Goal: Navigation & Orientation: Find specific page/section

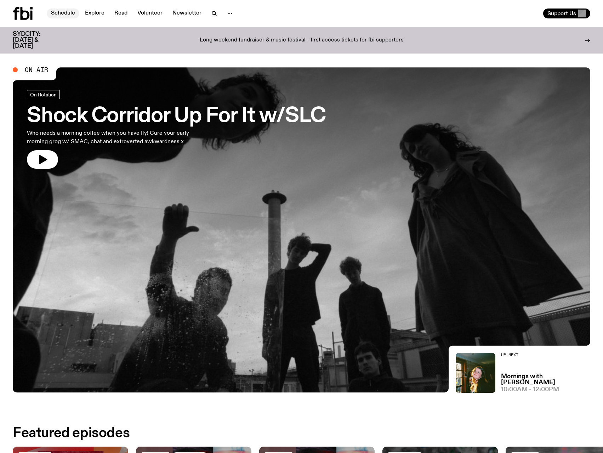
click at [68, 10] on link "Schedule" at bounding box center [63, 14] width 33 height 10
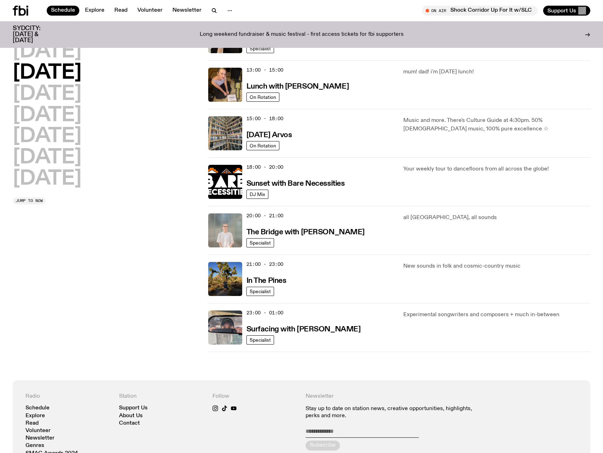
scroll to position [213, 0]
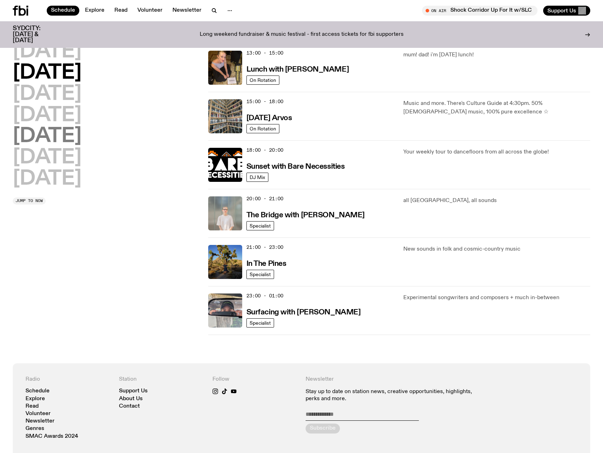
click at [43, 137] on h2 "[DATE]" at bounding box center [47, 136] width 69 height 20
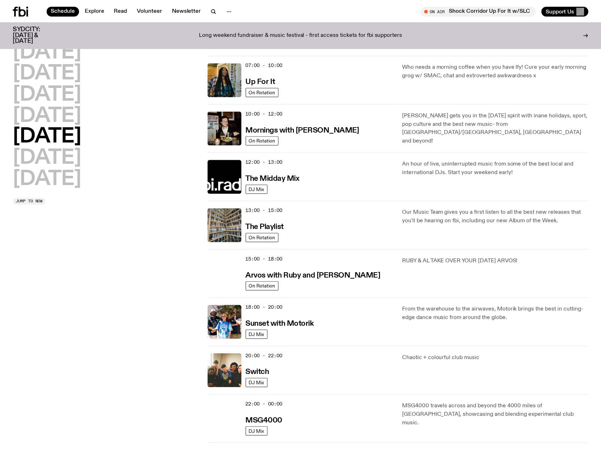
scroll to position [0, 0]
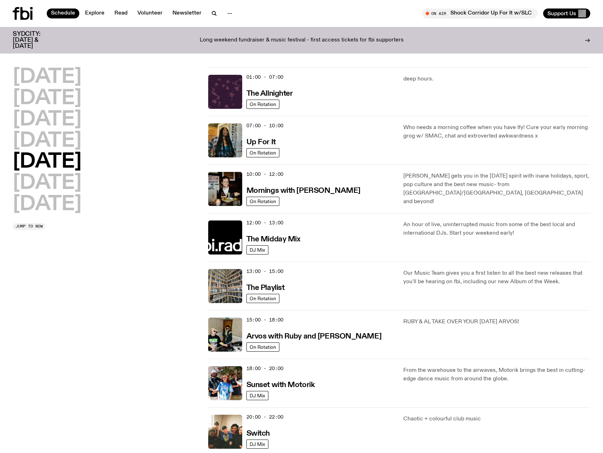
click at [583, 37] on div at bounding box center [567, 40] width 45 height 18
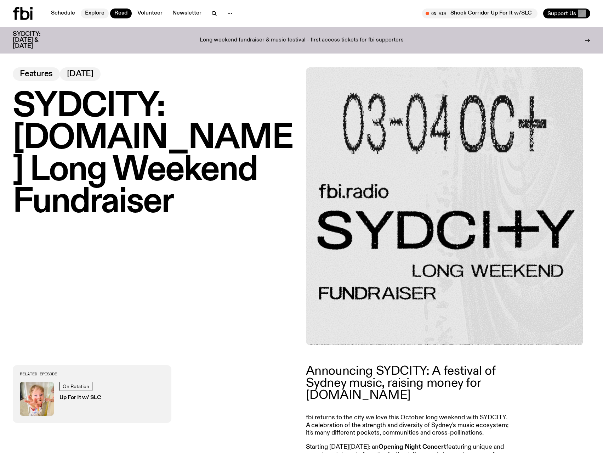
click at [101, 10] on link "Explore" at bounding box center [95, 14] width 28 height 10
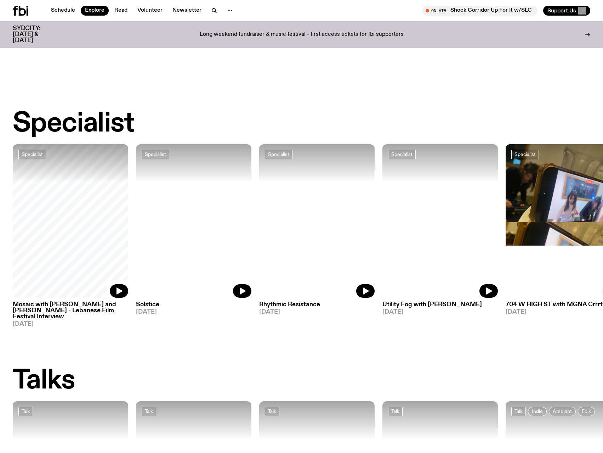
scroll to position [461, 0]
